Goal: Task Accomplishment & Management: Manage account settings

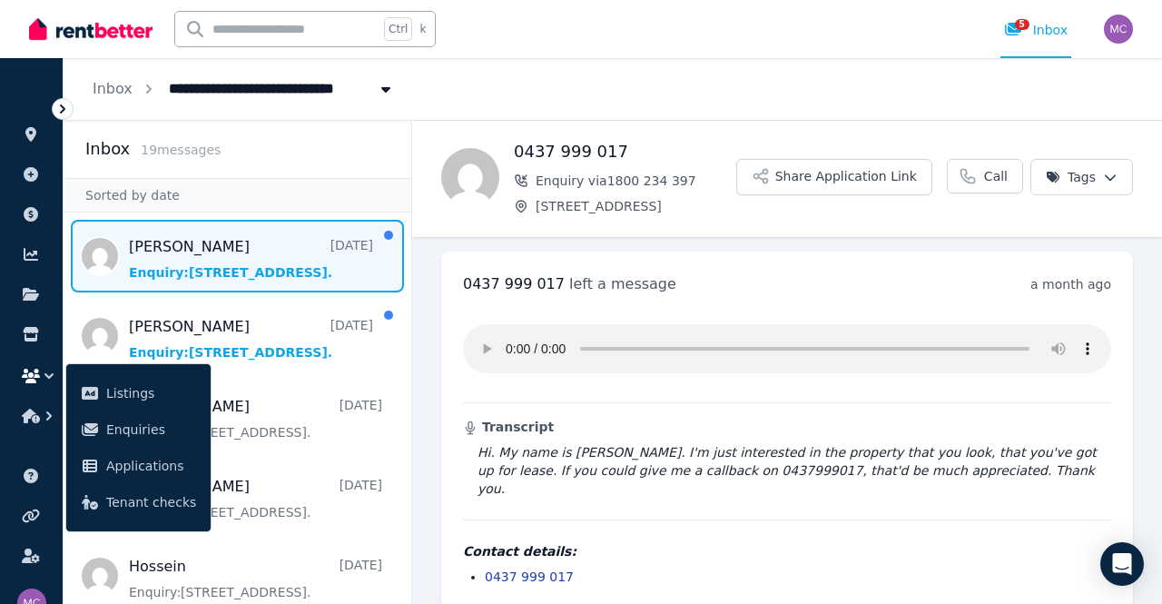
click at [262, 240] on span "Message list" at bounding box center [238, 256] width 348 height 73
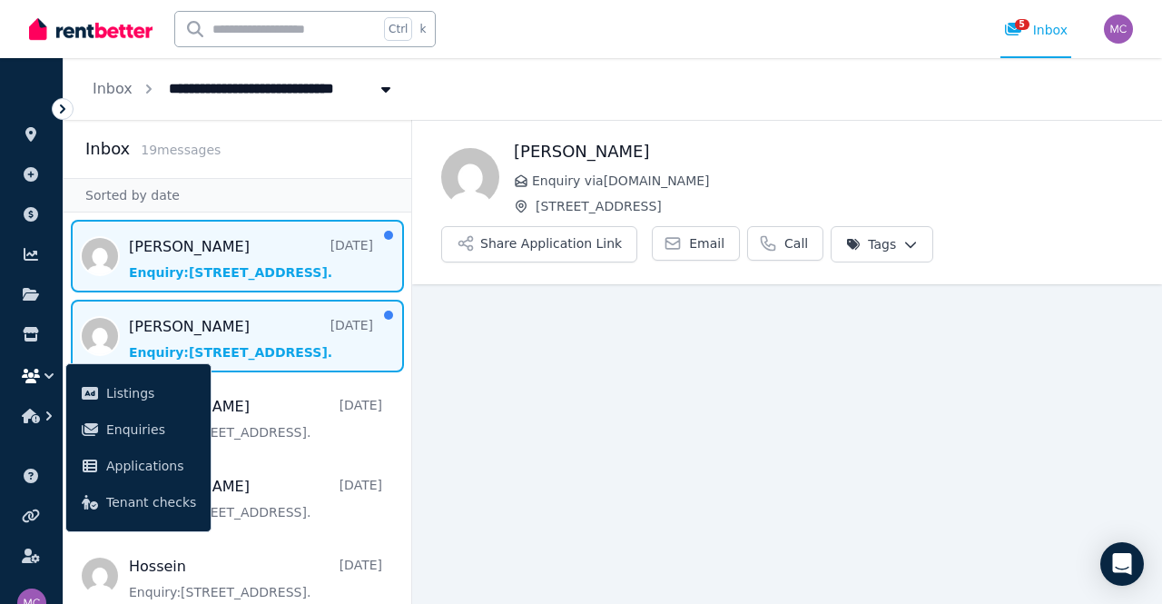
click at [269, 331] on span "Message list" at bounding box center [238, 336] width 348 height 73
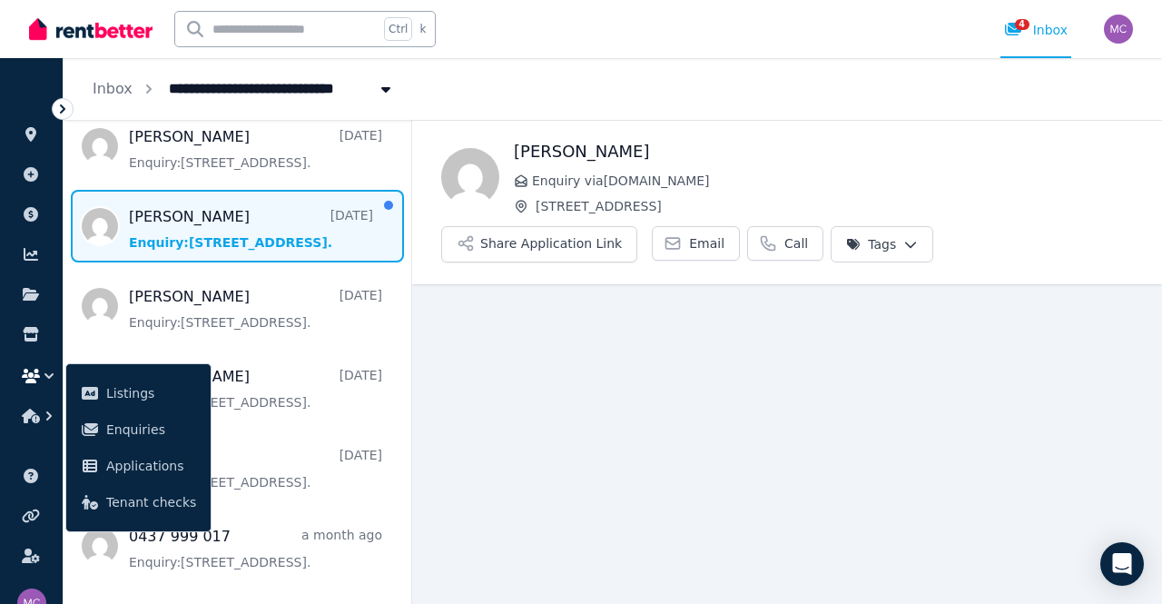
scroll to position [117, 0]
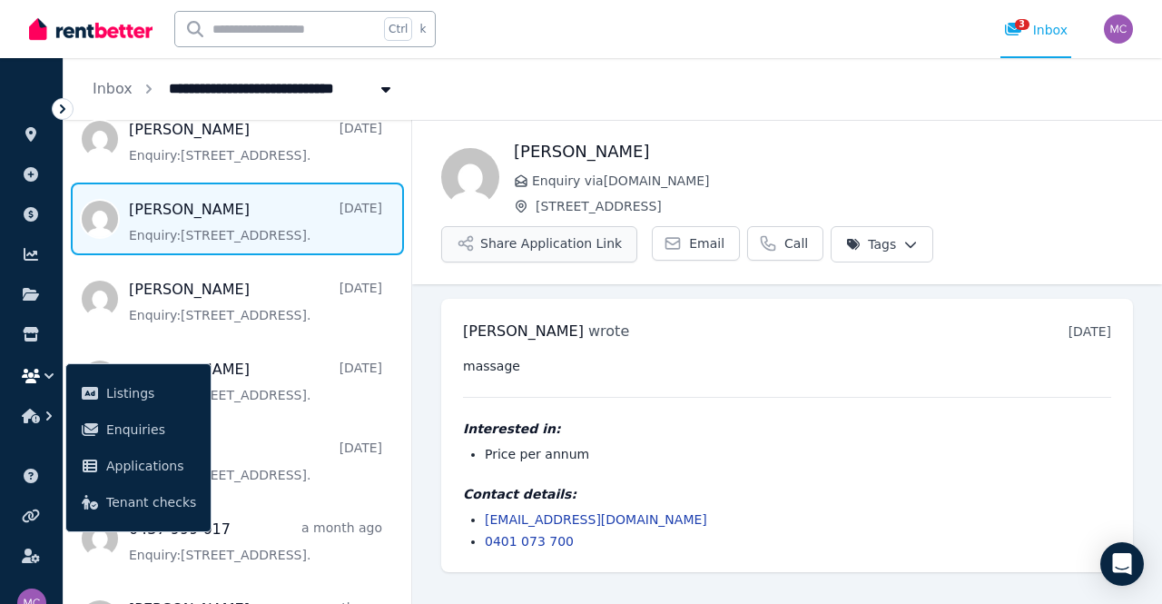
click at [496, 250] on button "Share Application Link" at bounding box center [539, 244] width 196 height 36
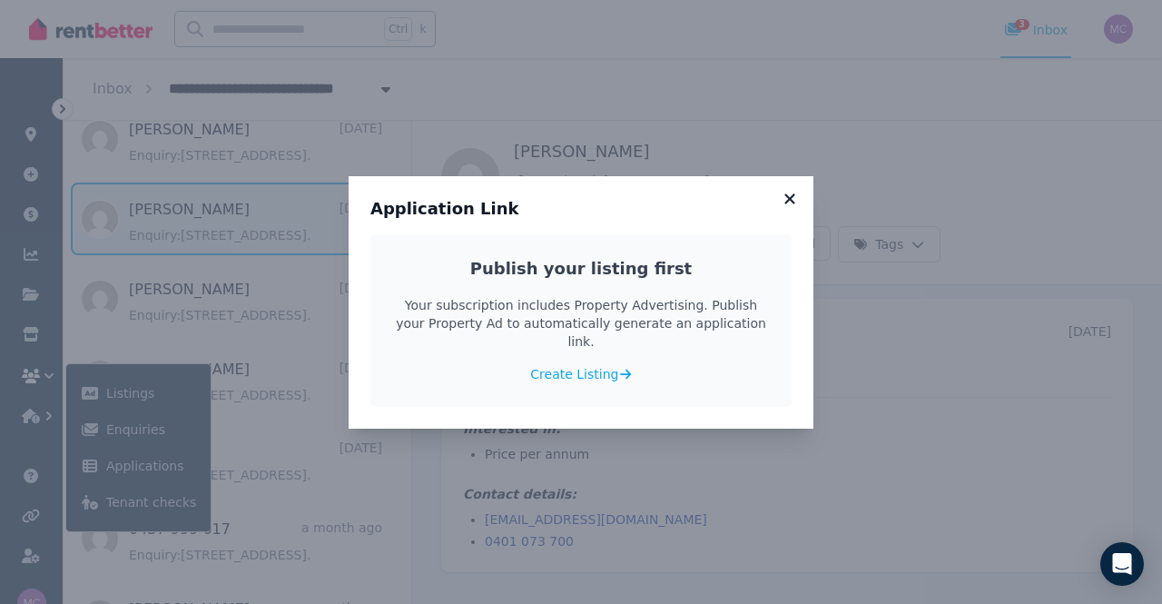
click at [790, 203] on icon at bounding box center [790, 198] width 10 height 10
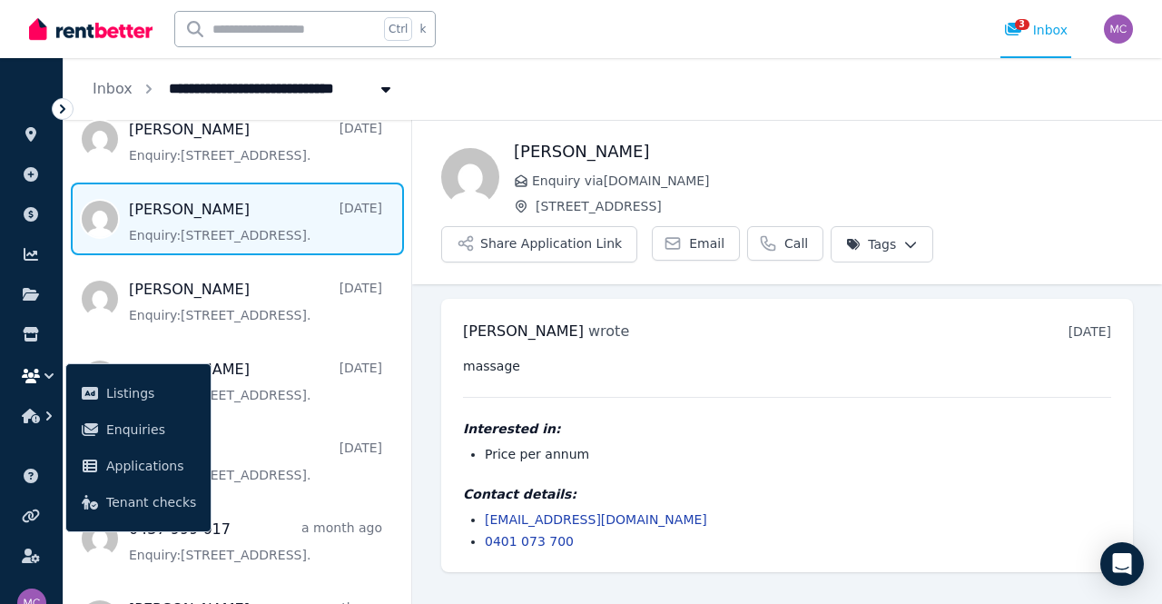
scroll to position [0, 0]
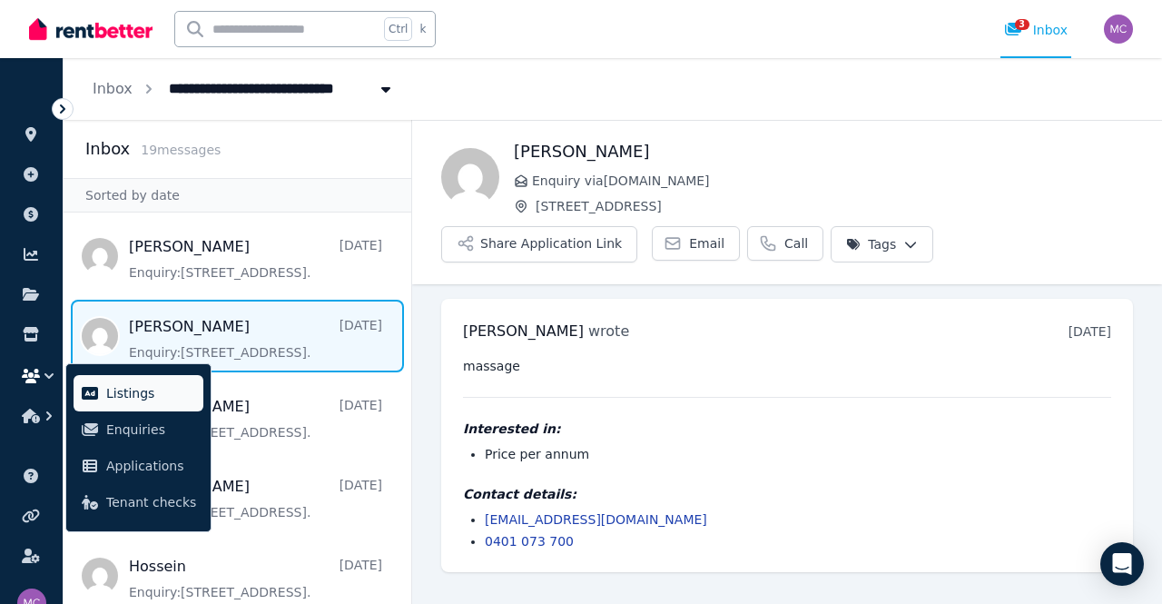
click at [136, 389] on span "Listings" at bounding box center [151, 393] width 90 height 22
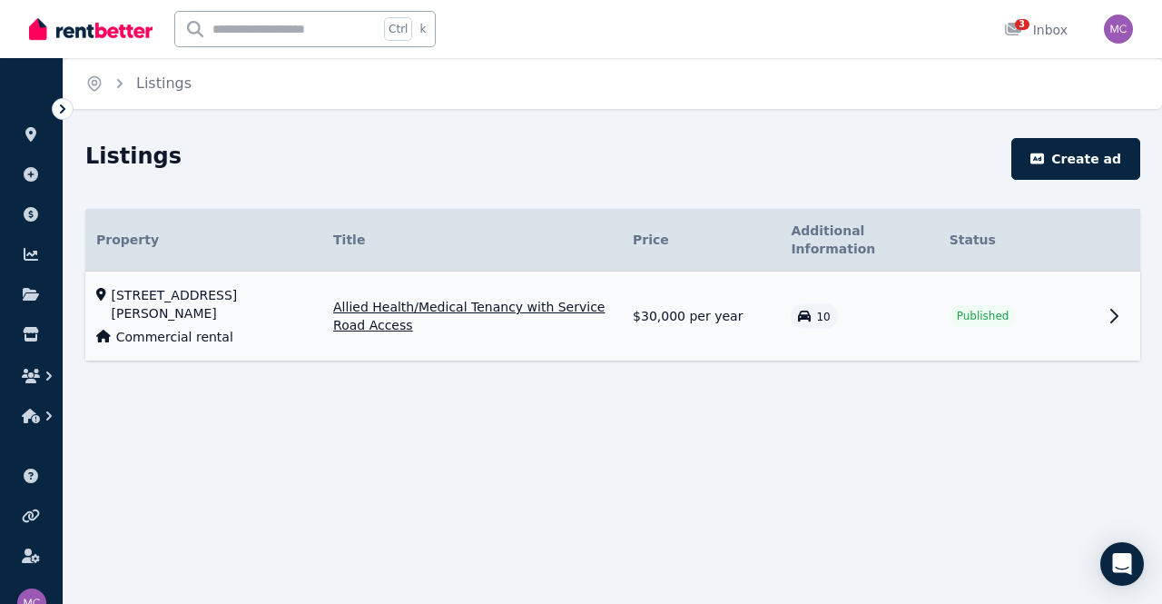
click at [1114, 305] on icon at bounding box center [1114, 316] width 22 height 22
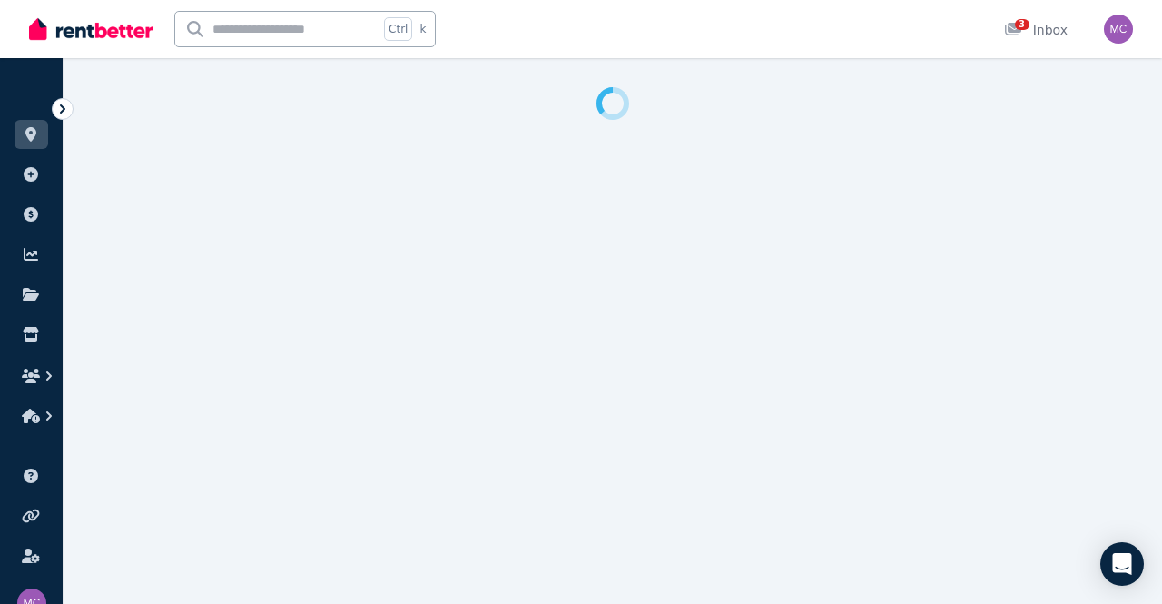
select select "**********"
select select "*********"
select select "**********"
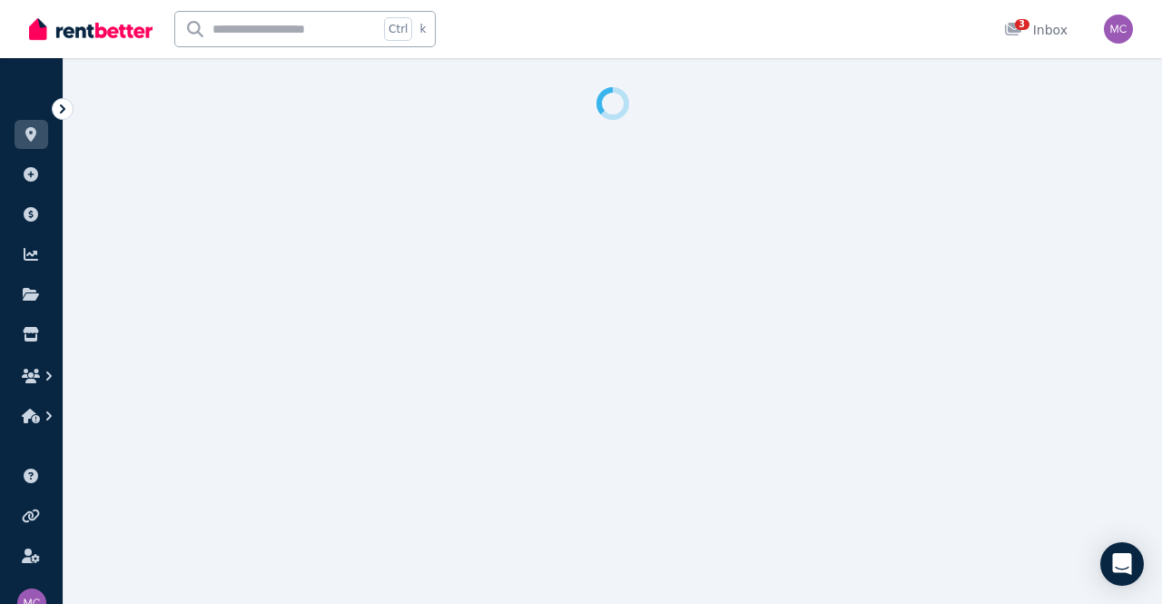
select select "**********"
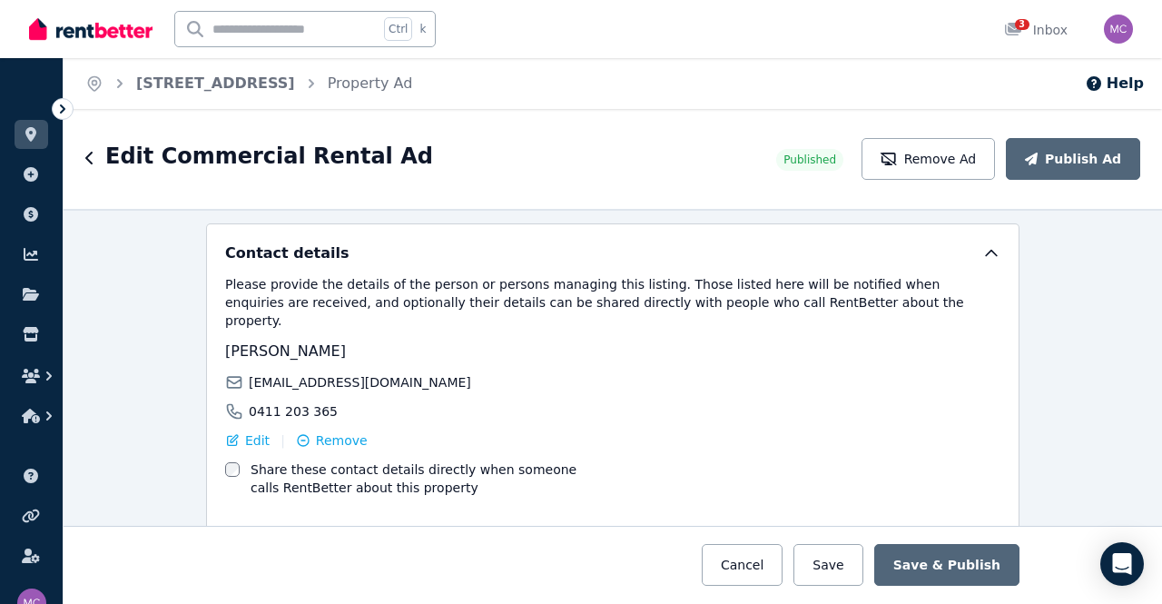
scroll to position [2921, 0]
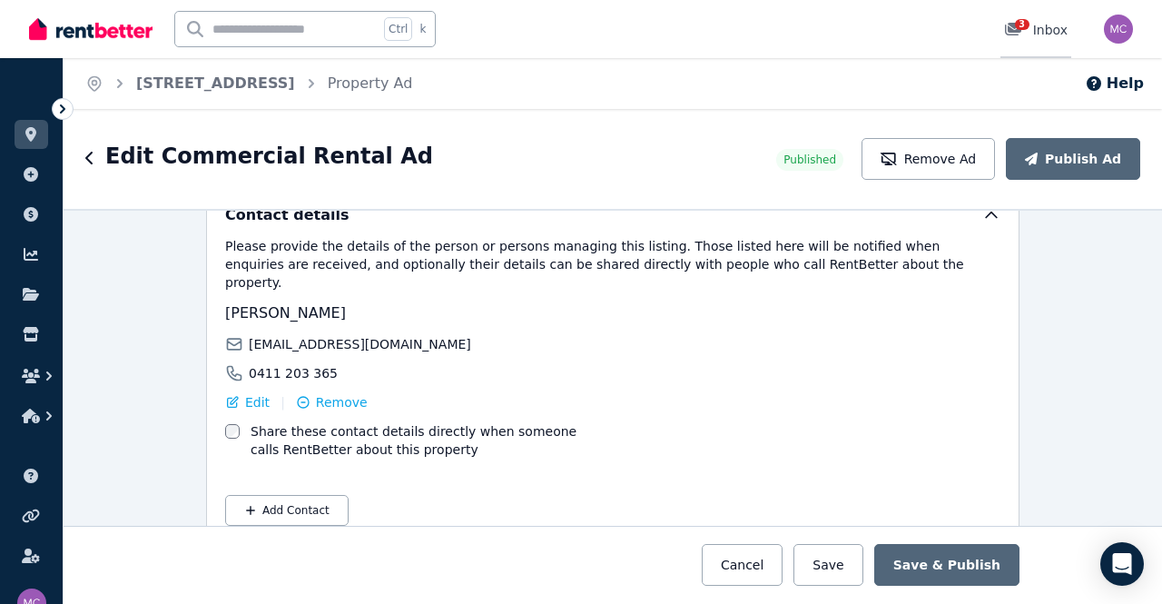
click at [1049, 37] on div "3 Inbox" at bounding box center [1036, 30] width 64 height 18
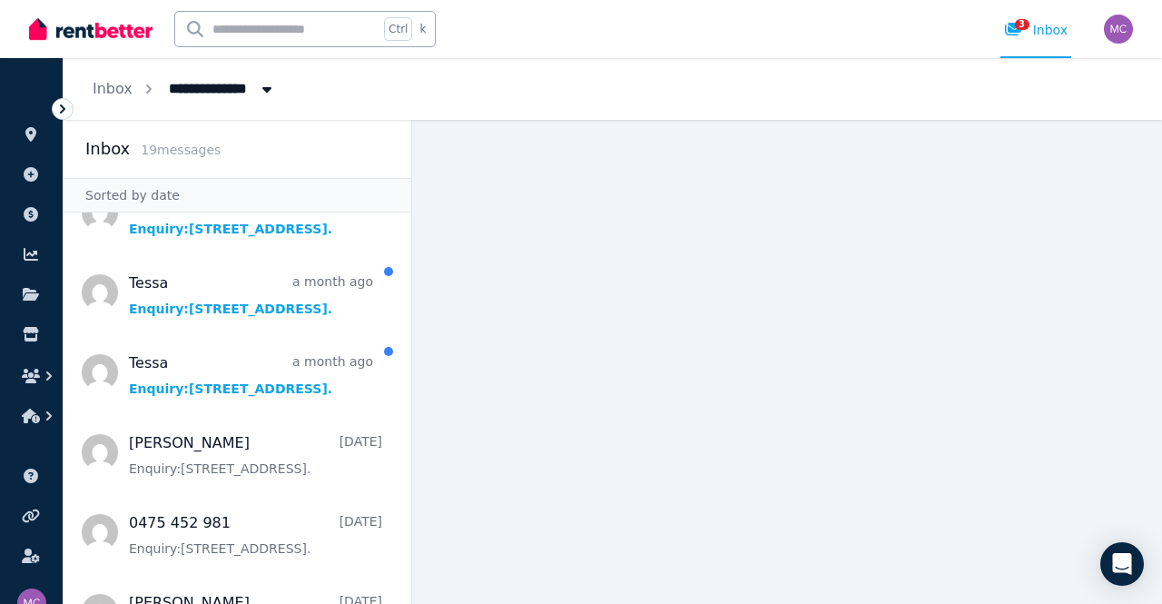
scroll to position [607, 0]
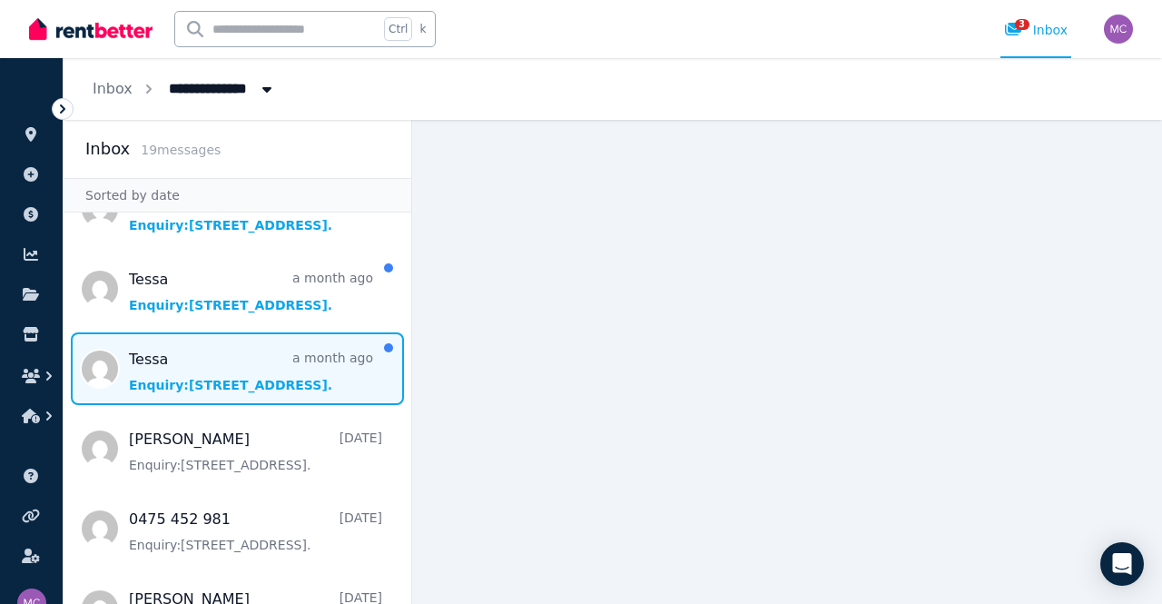
click at [263, 373] on span "Message list" at bounding box center [238, 368] width 348 height 73
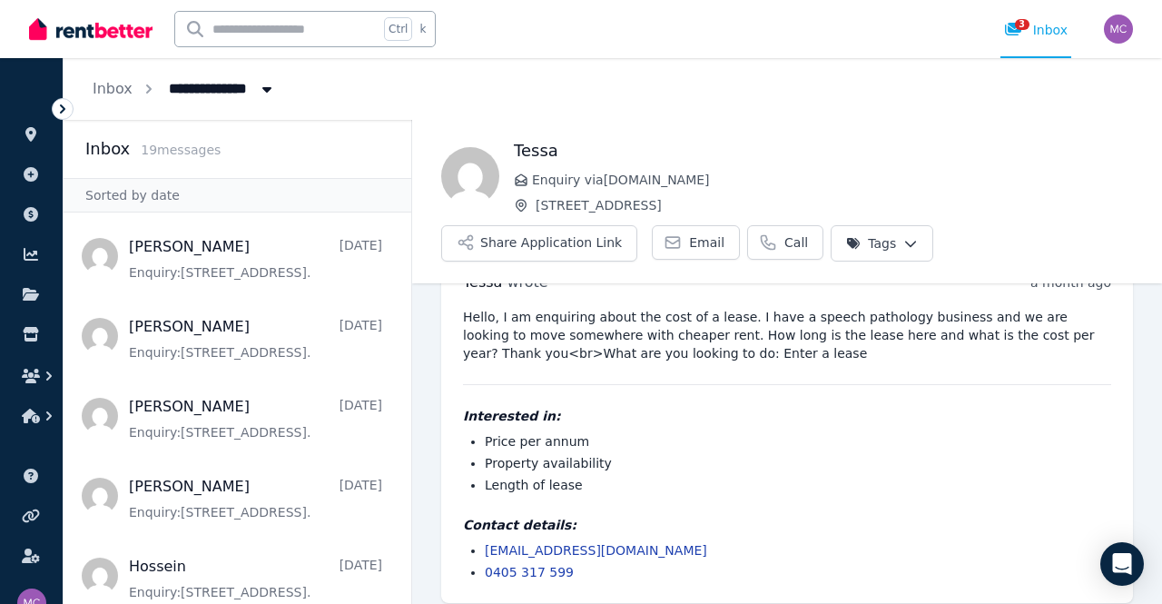
scroll to position [62, 0]
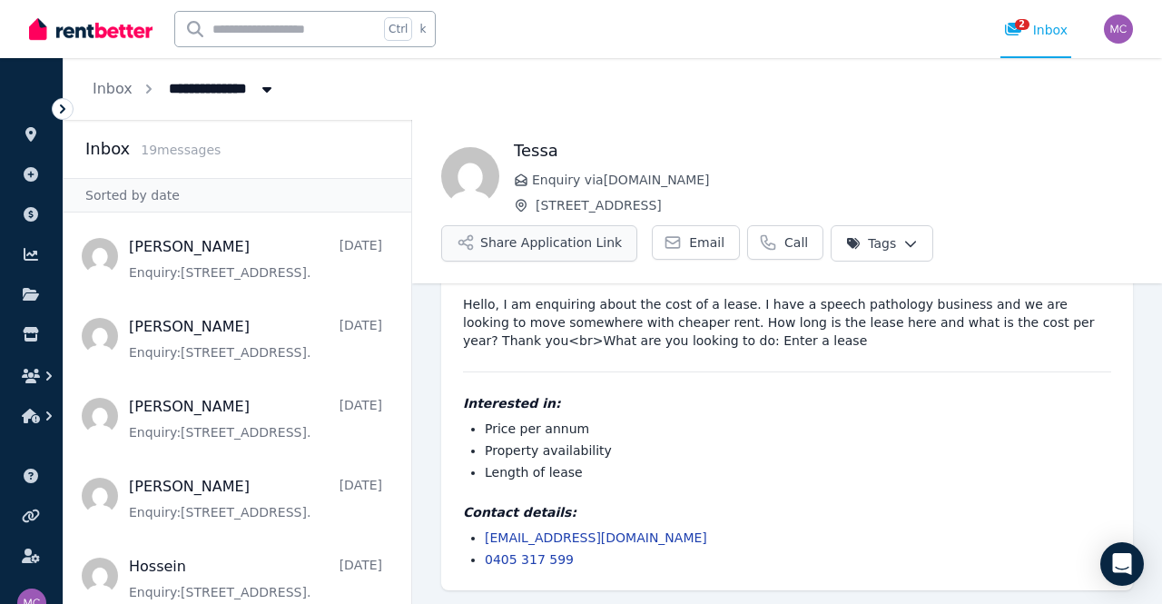
click at [511, 252] on button "Share Application Link" at bounding box center [539, 243] width 196 height 36
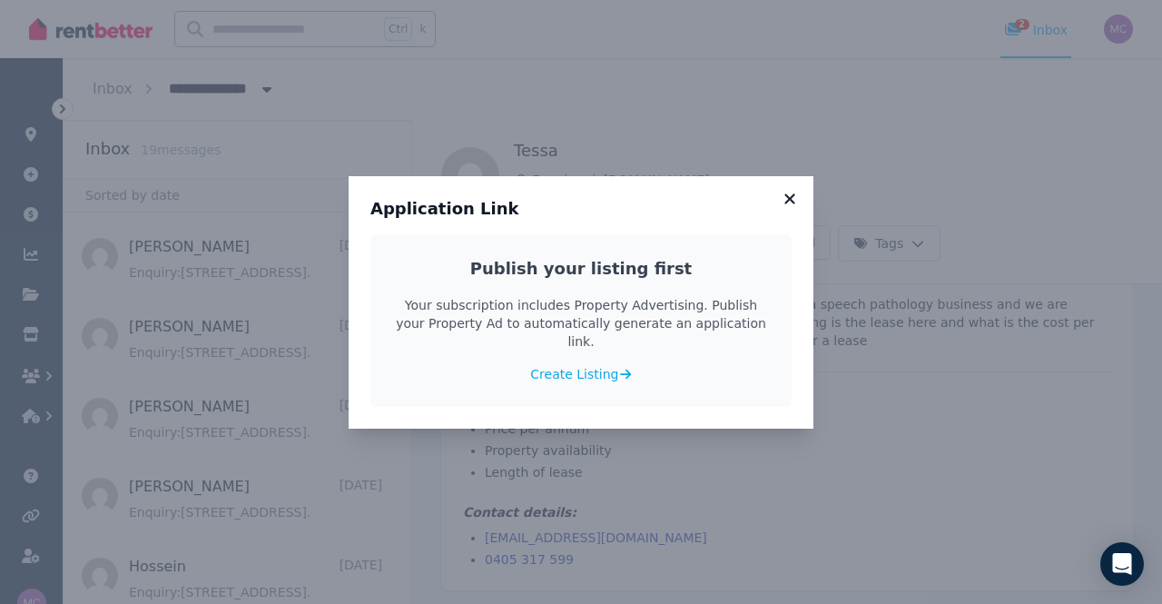
click at [790, 205] on icon at bounding box center [790, 199] width 18 height 16
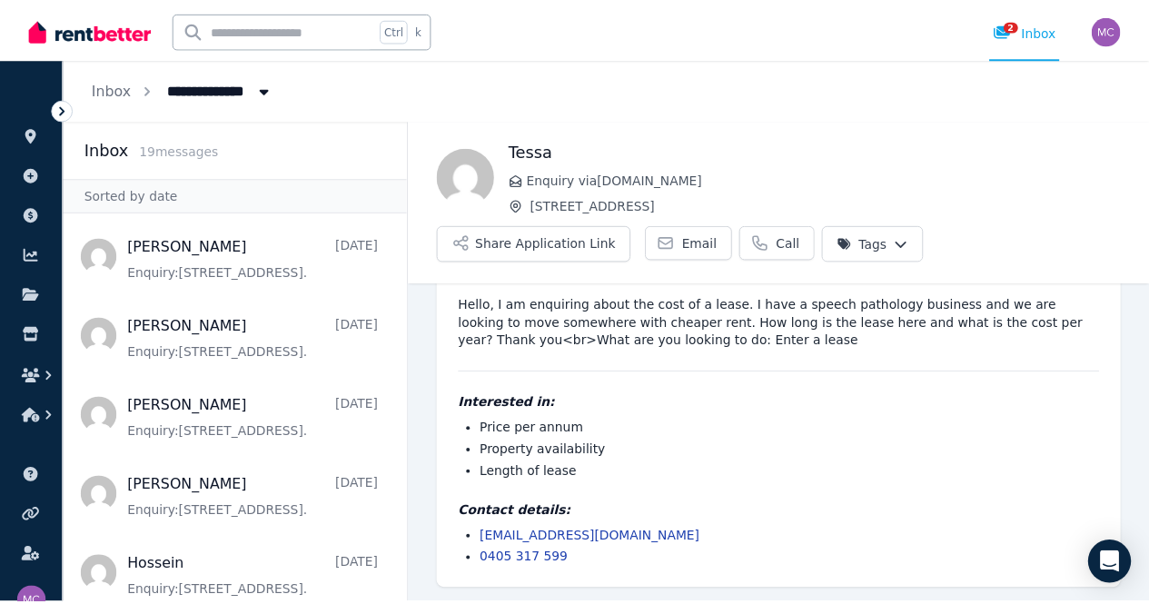
scroll to position [0, 0]
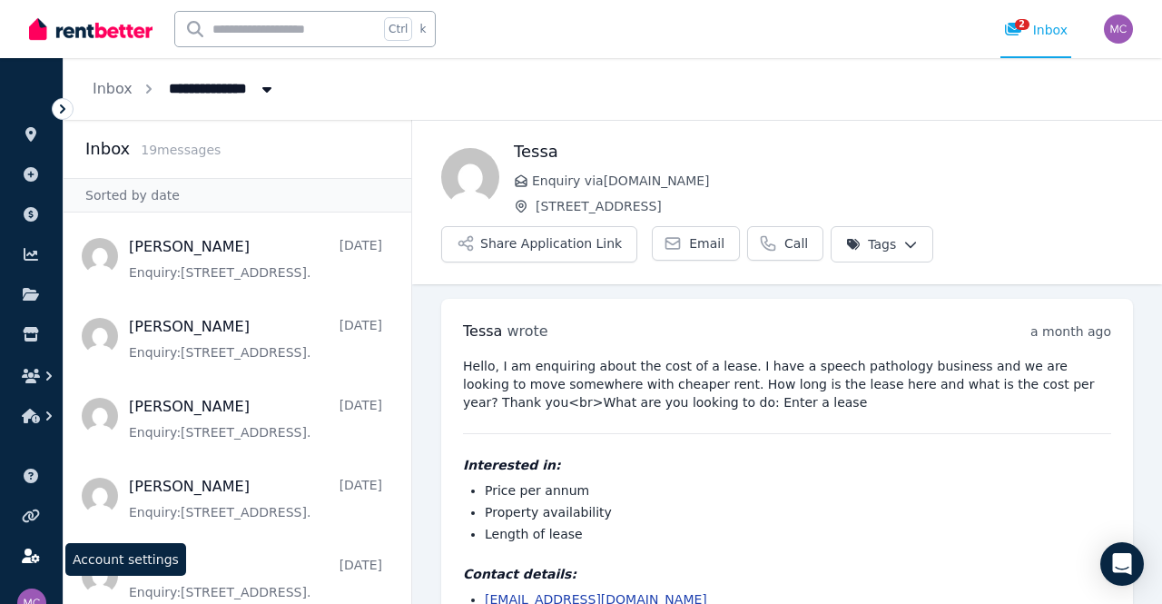
click at [32, 553] on icon at bounding box center [31, 556] width 18 height 15
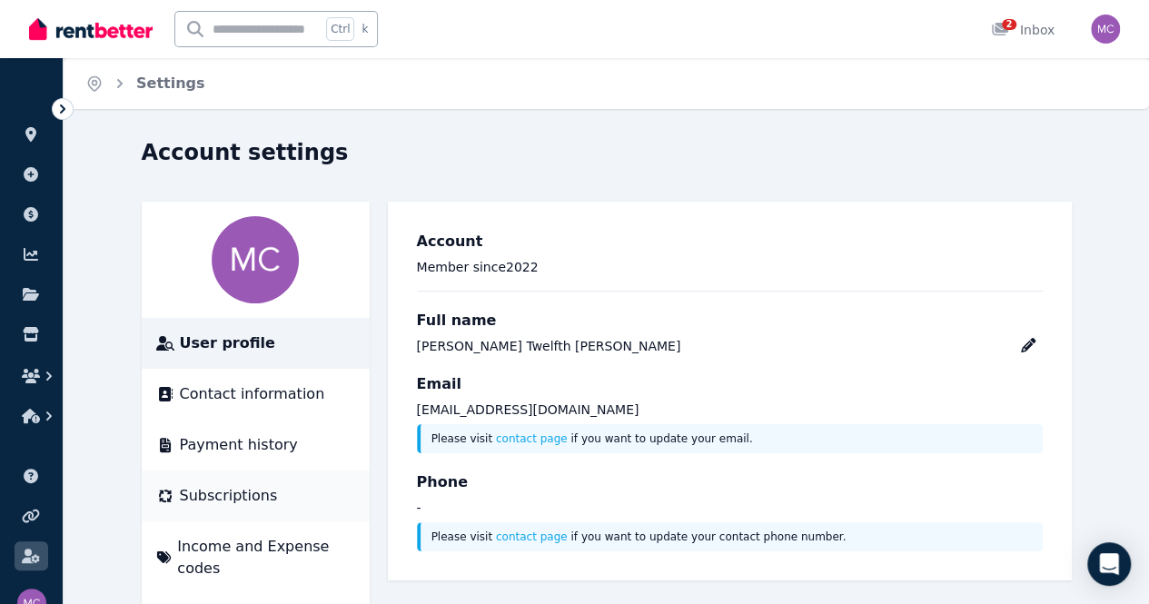
scroll to position [51, 0]
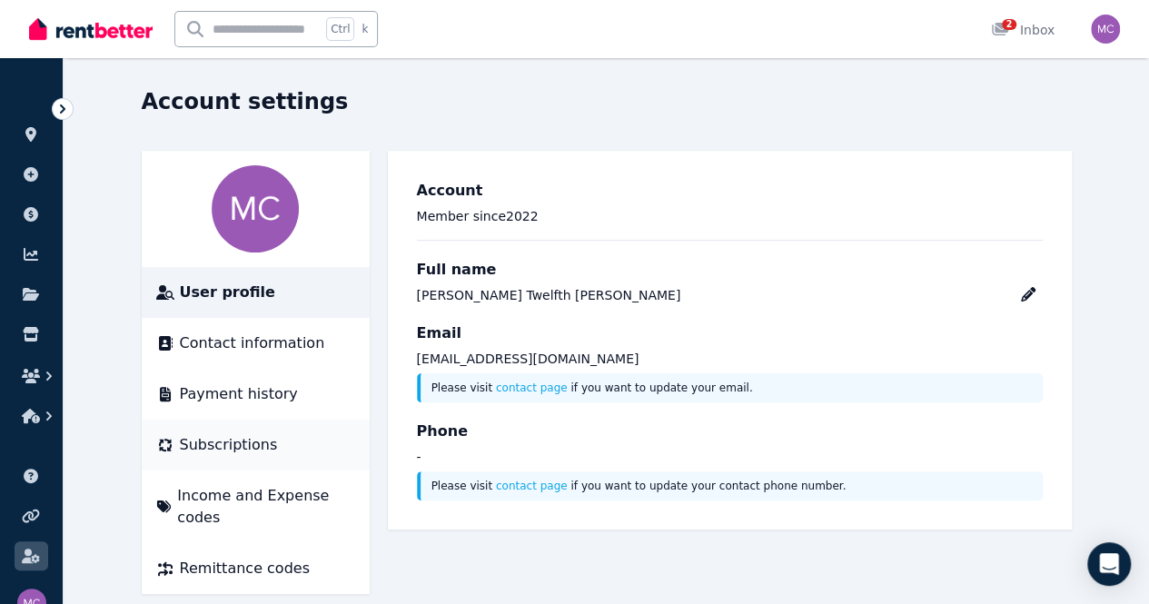
click at [180, 453] on span "Subscriptions" at bounding box center [229, 445] width 98 height 22
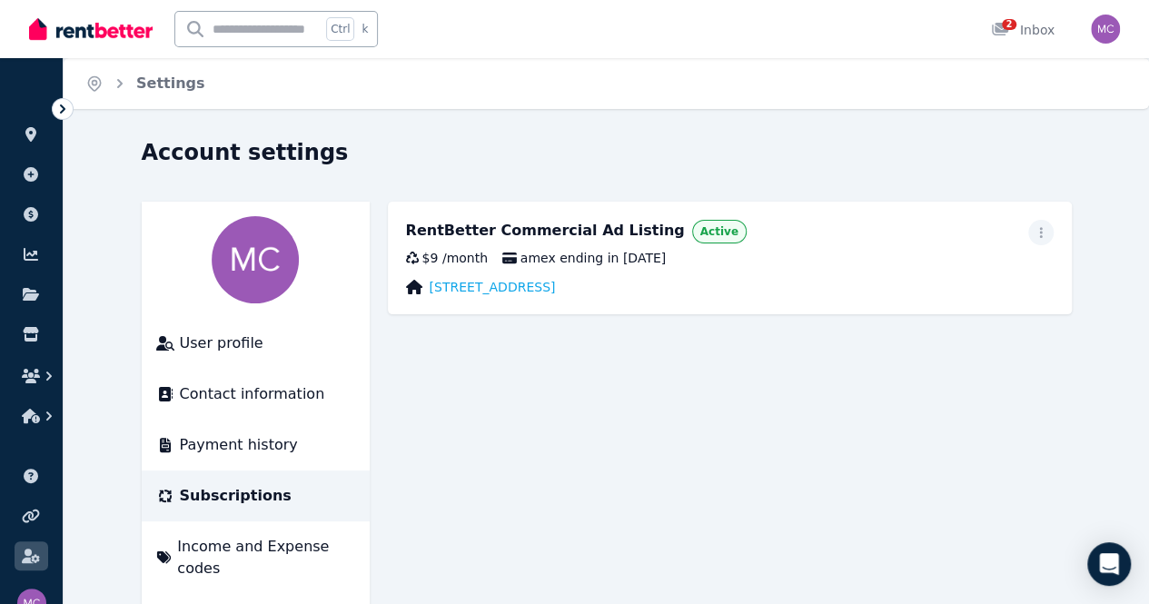
click at [902, 249] on div "$9 / month amex ending in 1005" at bounding box center [730, 258] width 648 height 18
click at [1048, 233] on icon "button" at bounding box center [1041, 232] width 15 height 13
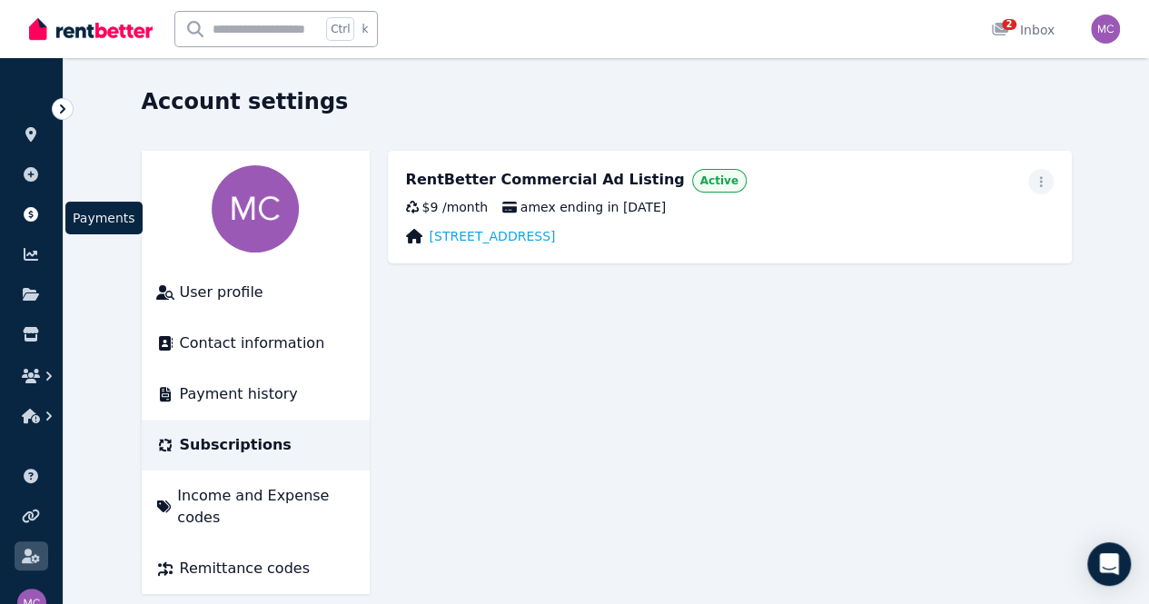
click at [32, 219] on icon at bounding box center [31, 214] width 15 height 15
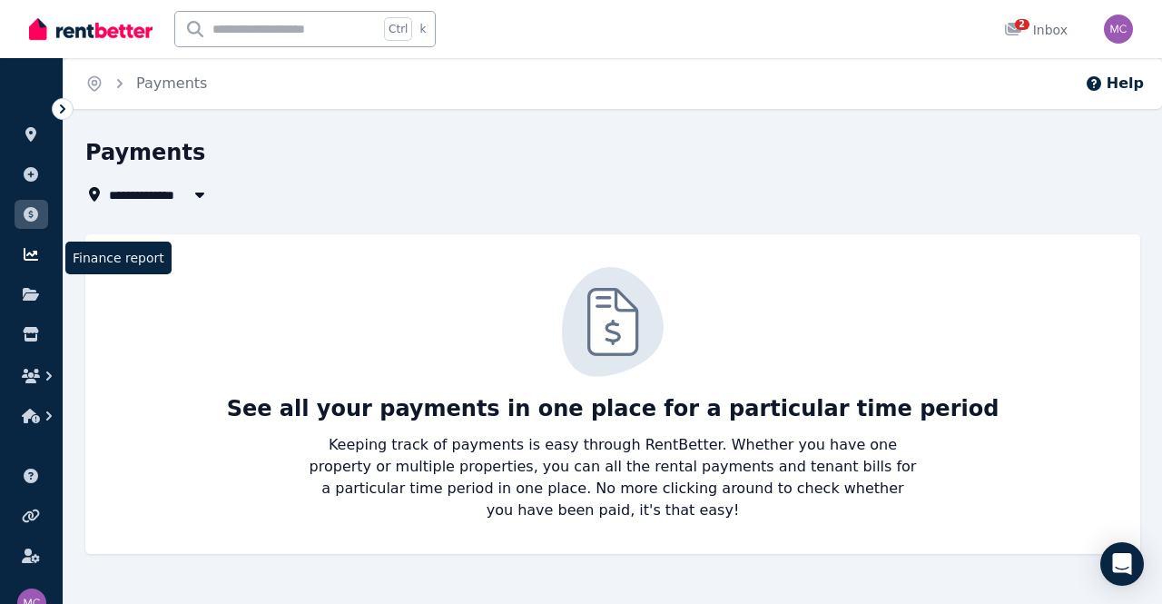
click at [18, 252] on link at bounding box center [32, 254] width 34 height 29
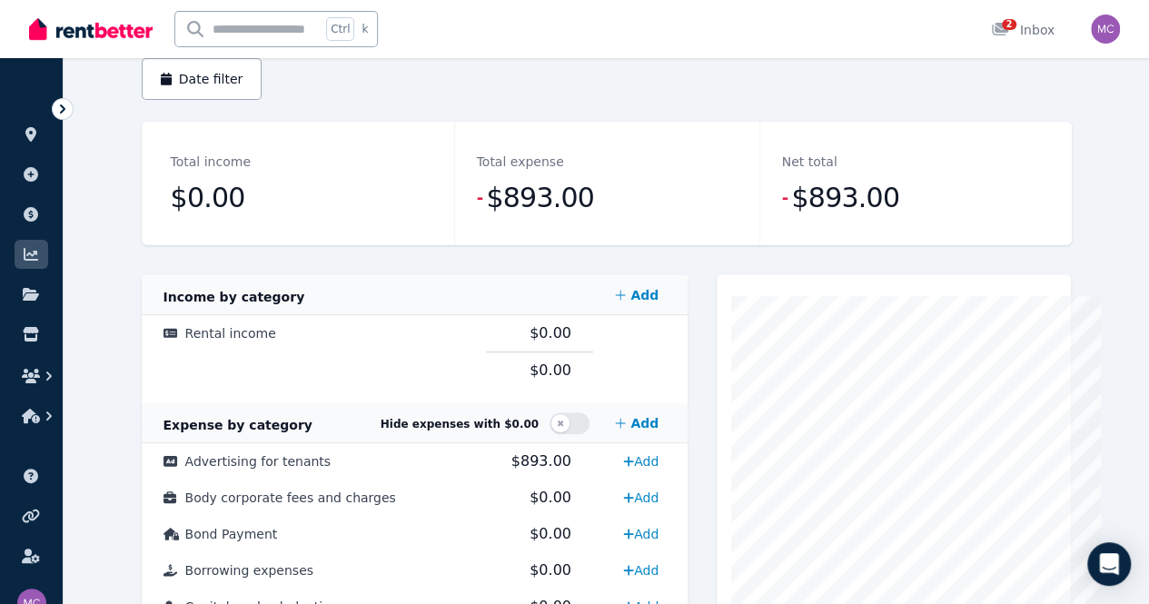
scroll to position [182, 0]
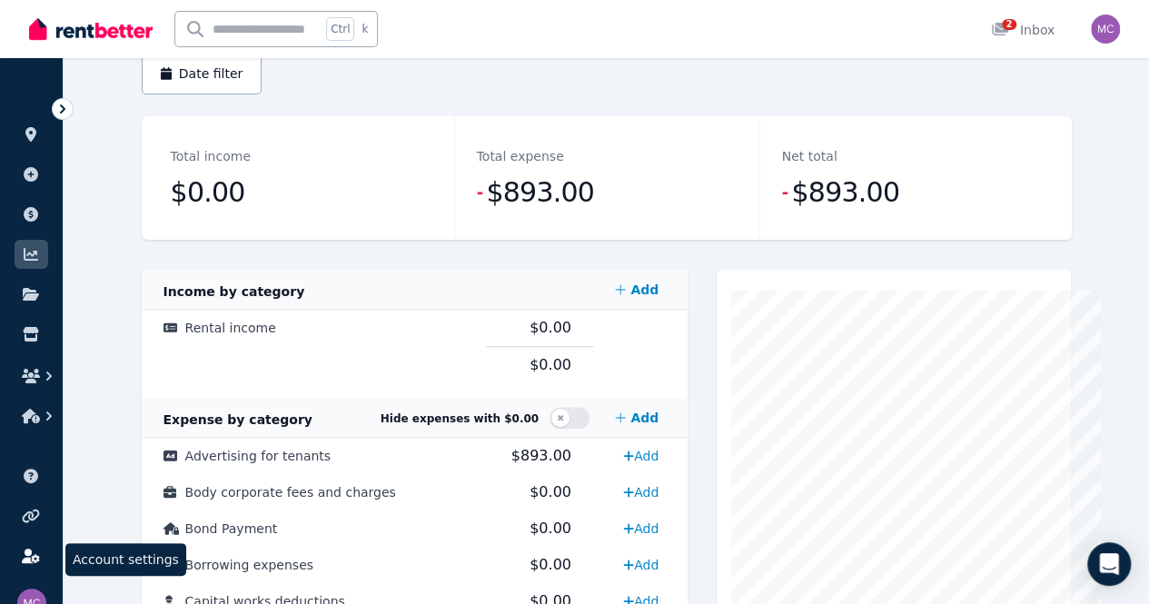
click at [30, 552] on icon at bounding box center [30, 556] width 17 height 15
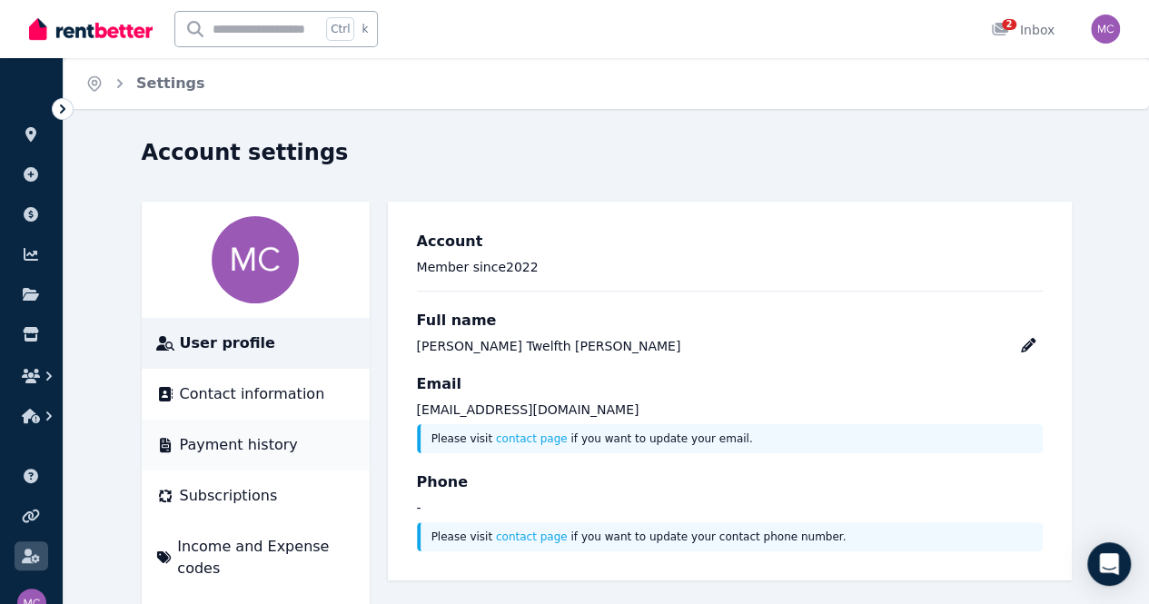
scroll to position [51, 0]
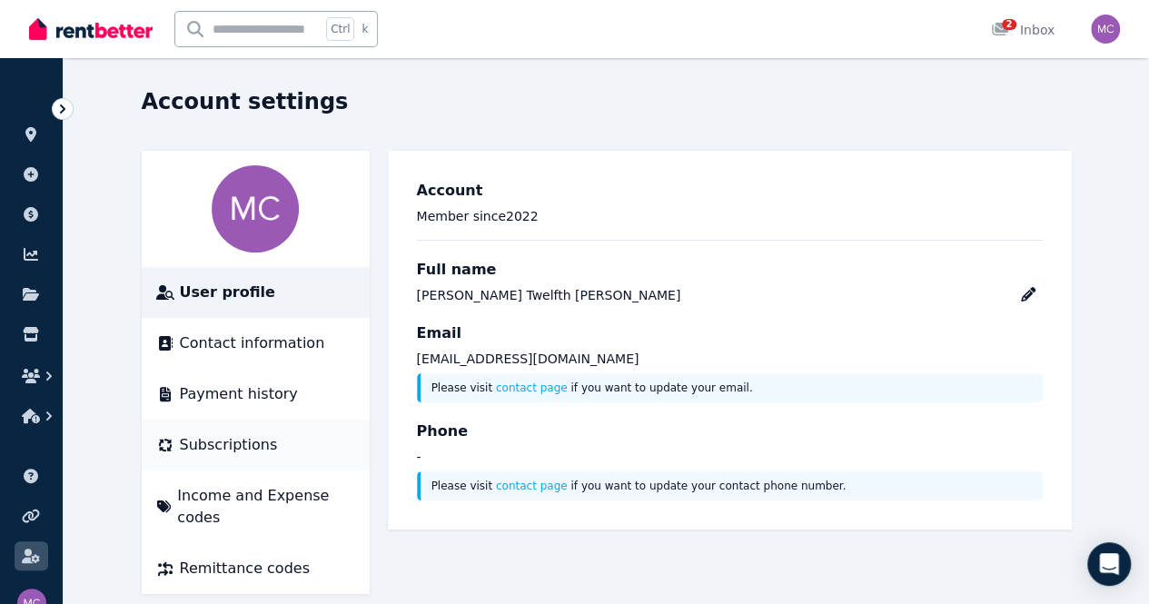
click at [247, 430] on li "Subscriptions" at bounding box center [256, 445] width 228 height 51
click at [180, 444] on span "Subscriptions" at bounding box center [229, 445] width 98 height 22
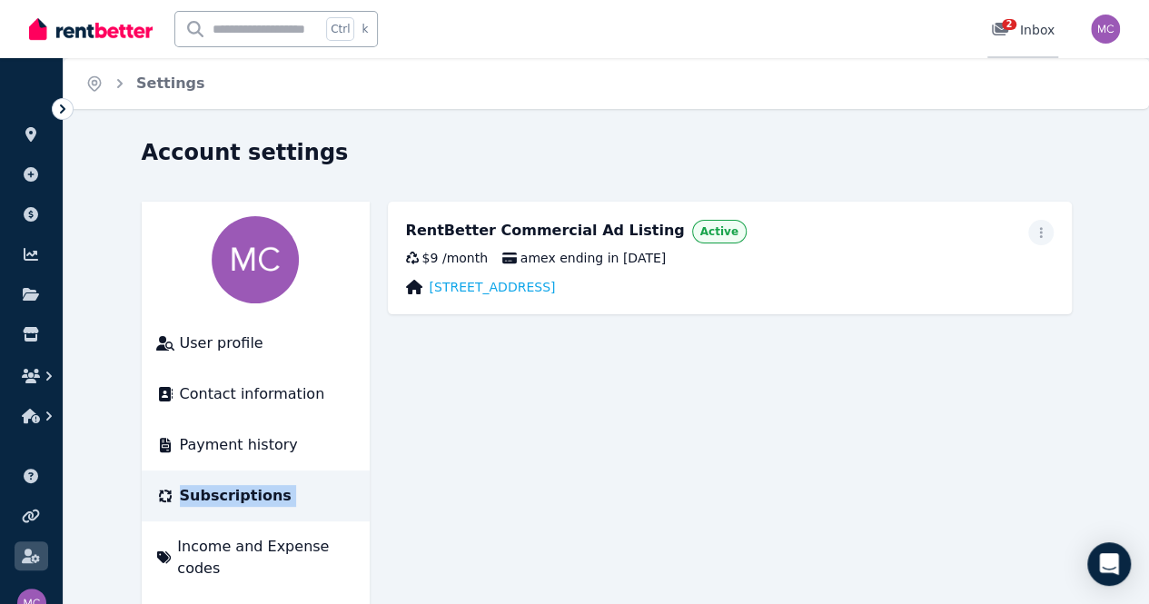
click at [1004, 37] on div "2" at bounding box center [1005, 30] width 29 height 18
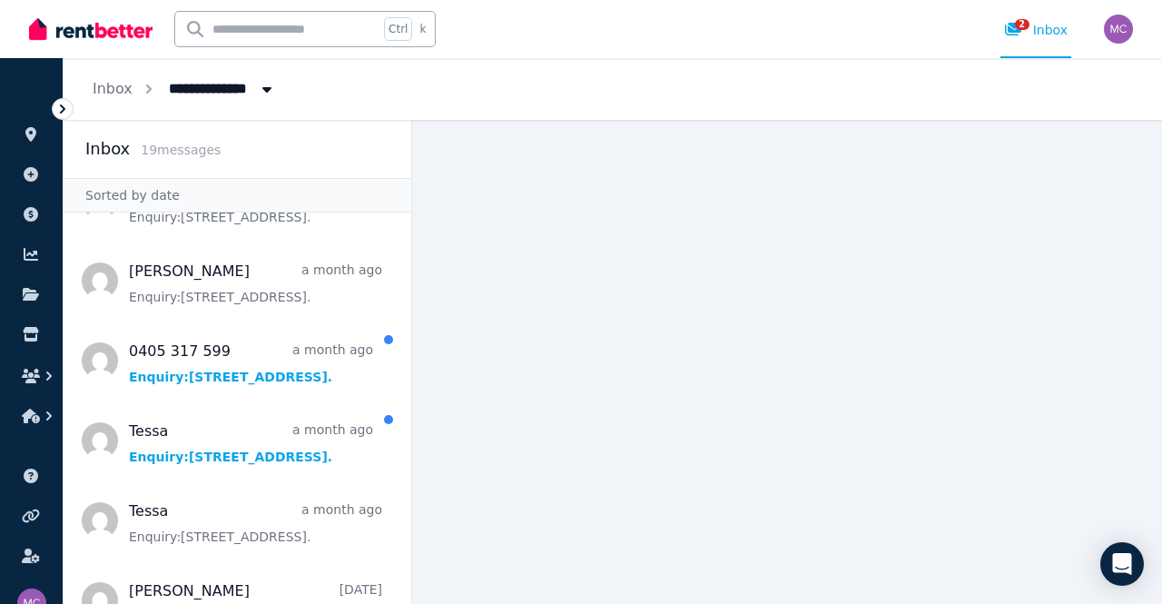
scroll to position [459, 0]
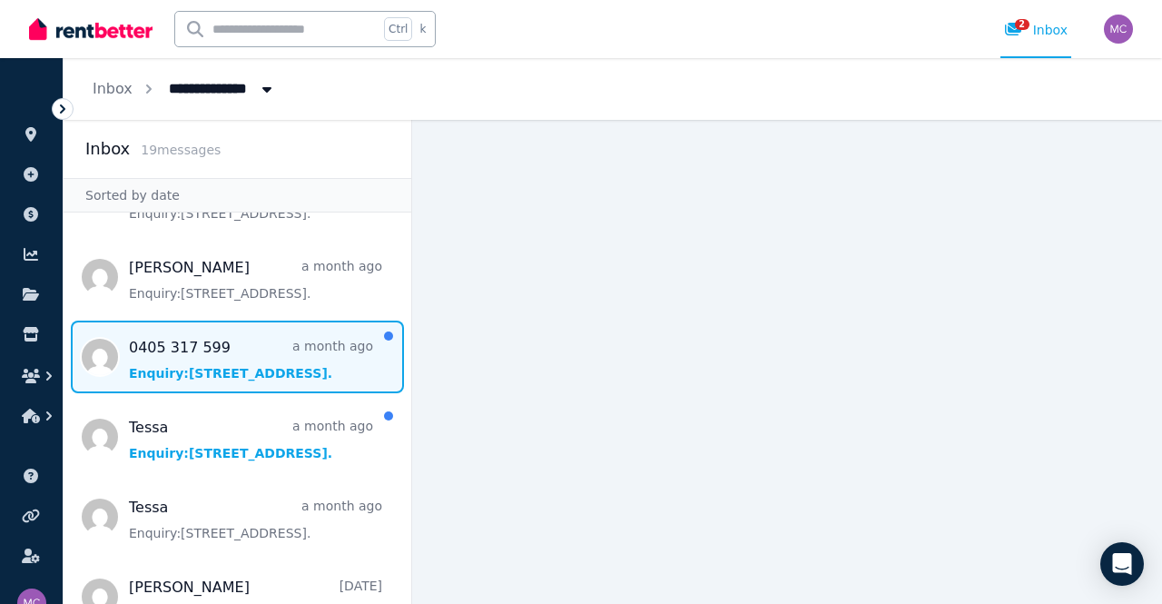
click at [276, 373] on span "Message list" at bounding box center [238, 357] width 348 height 73
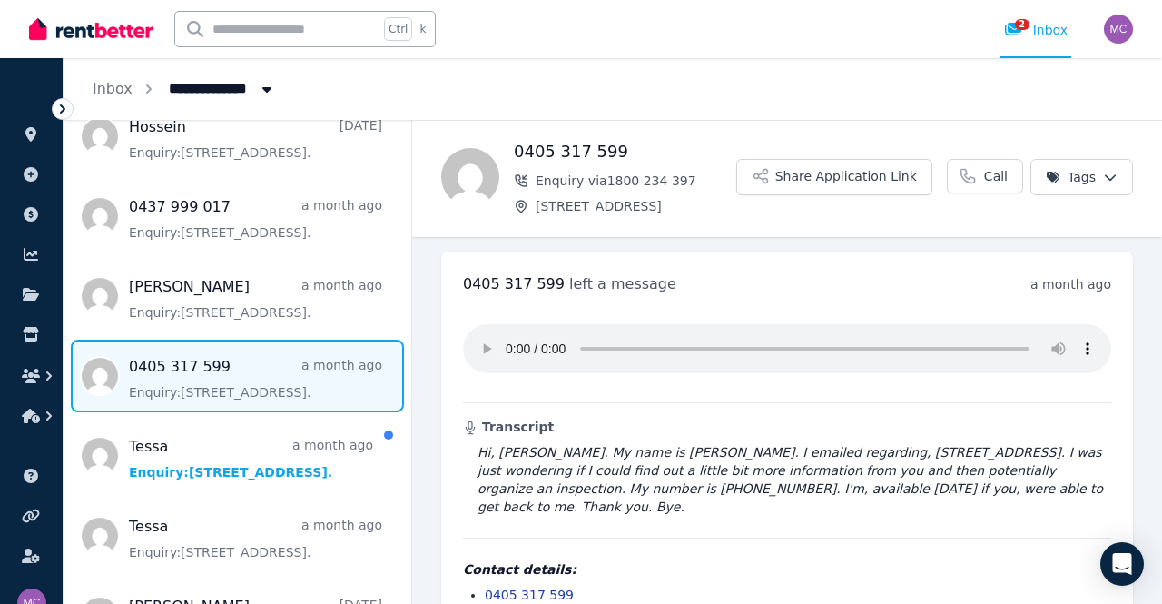
scroll to position [17, 0]
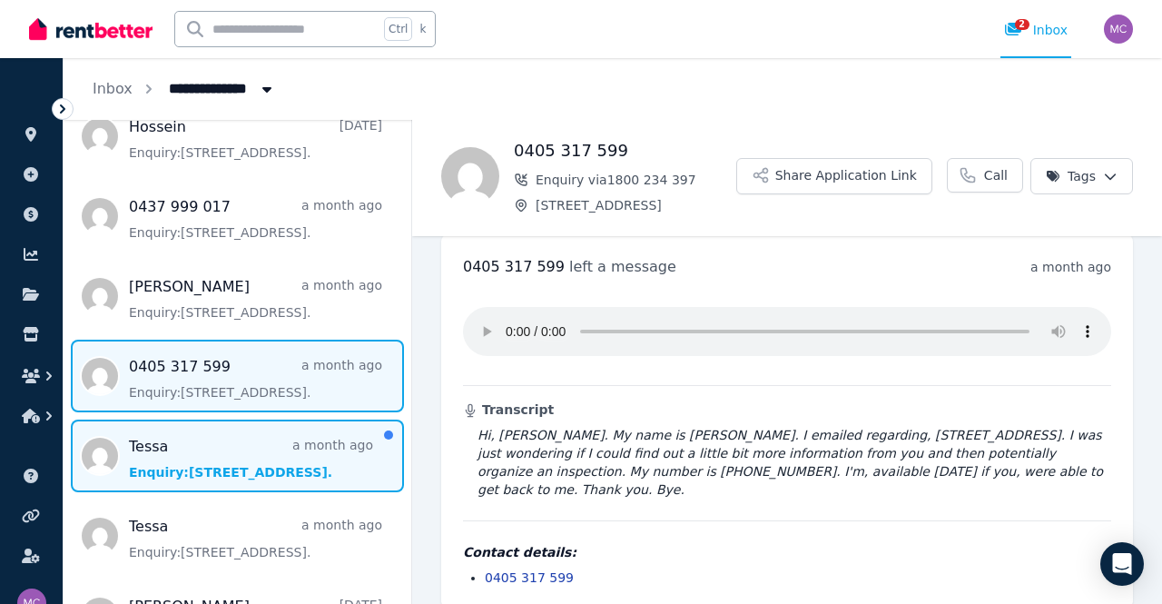
click at [255, 452] on span "Message list" at bounding box center [238, 456] width 348 height 73
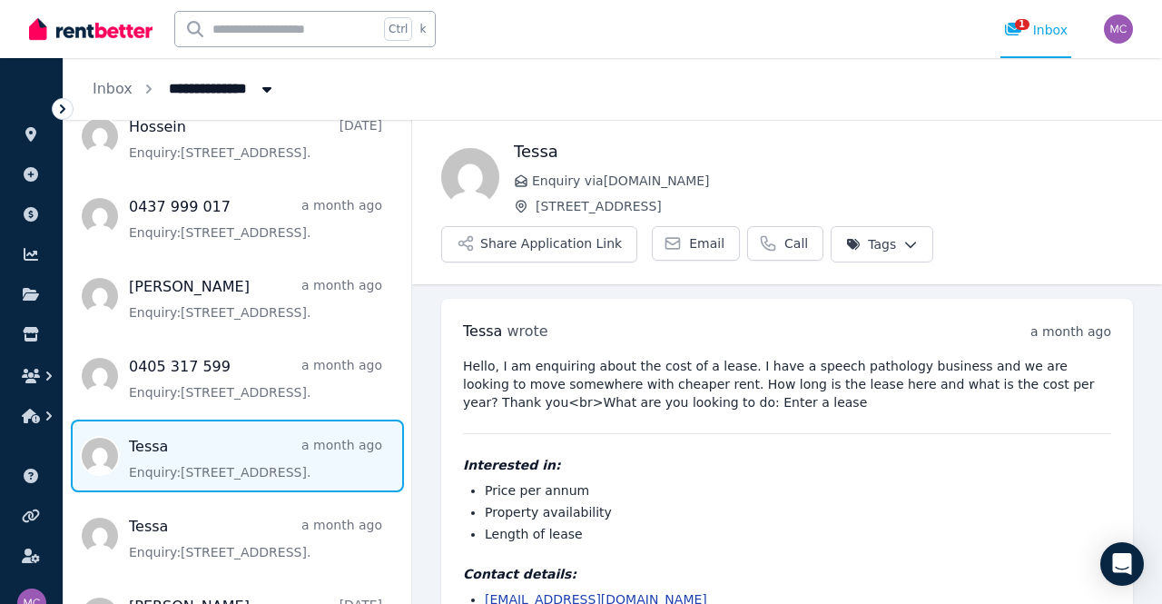
scroll to position [62, 0]
